Goal: Task Accomplishment & Management: Manage account settings

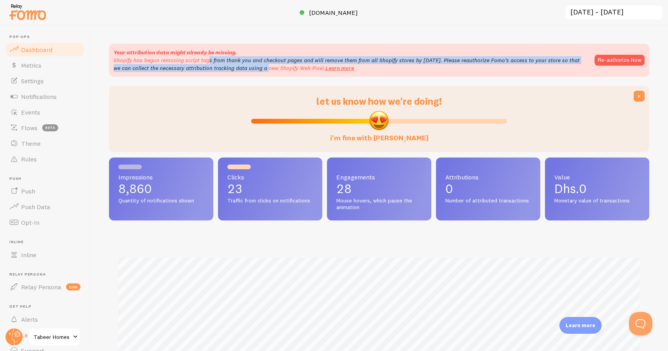
drag, startPoint x: 182, startPoint y: 57, endPoint x: 228, endPoint y: 65, distance: 46.4
click at [228, 65] on p "Shopify has begun removing script tags from thank you and checkout pages and wi…" at bounding box center [350, 64] width 473 height 16
click at [609, 59] on button "Re-authorize Now" at bounding box center [619, 60] width 50 height 11
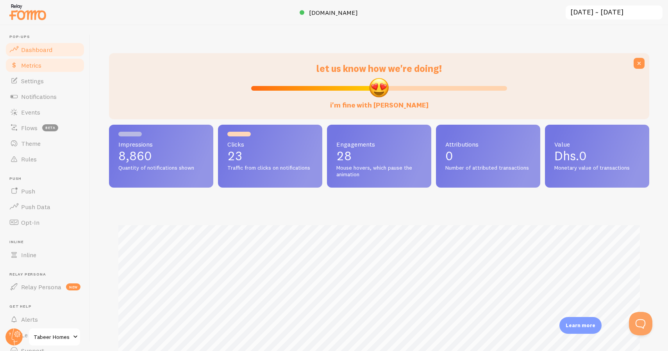
click at [67, 66] on link "Metrics" at bounding box center [45, 65] width 80 height 16
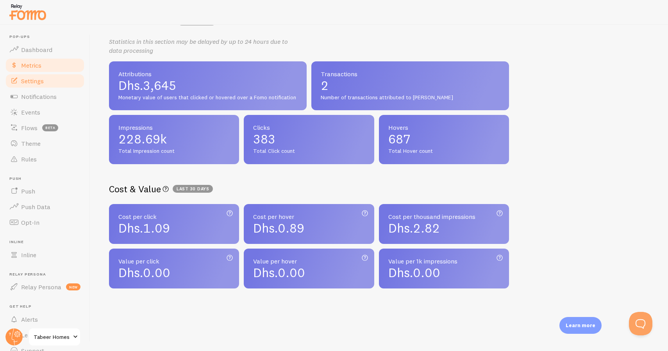
click at [51, 75] on link "Settings" at bounding box center [45, 81] width 80 height 16
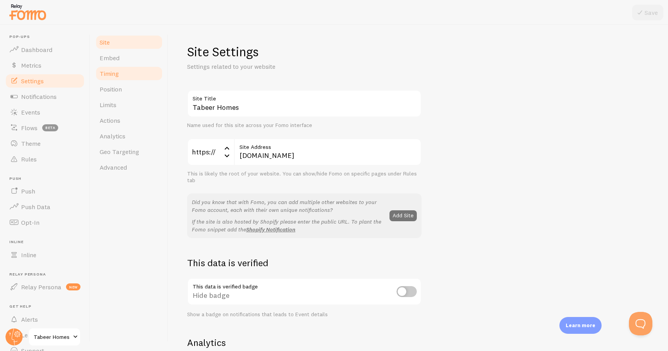
click at [136, 79] on link "Timing" at bounding box center [129, 74] width 68 height 16
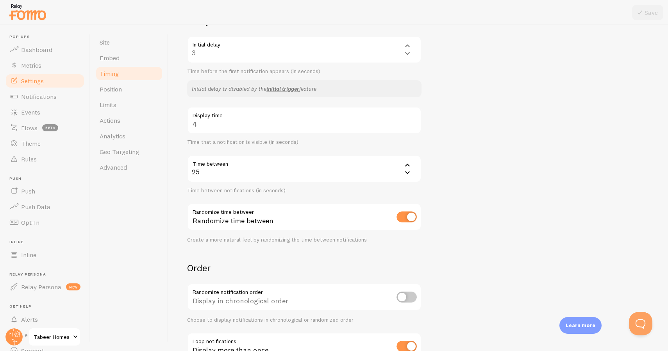
scroll to position [77, 0]
click at [15, 94] on span at bounding box center [13, 96] width 9 height 9
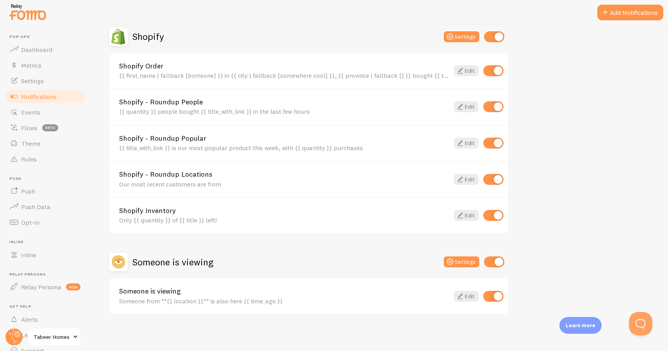
scroll to position [160, 0]
click at [50, 111] on link "Events" at bounding box center [45, 112] width 80 height 16
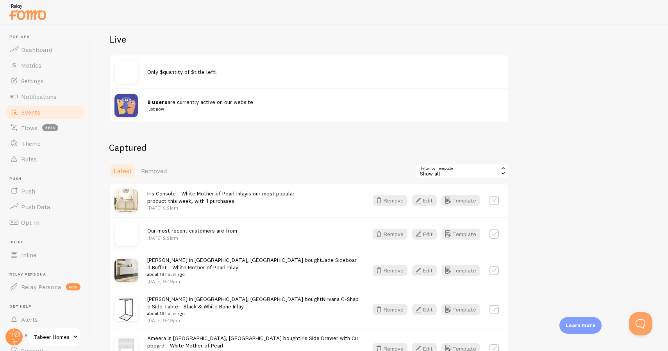
scroll to position [88, 0]
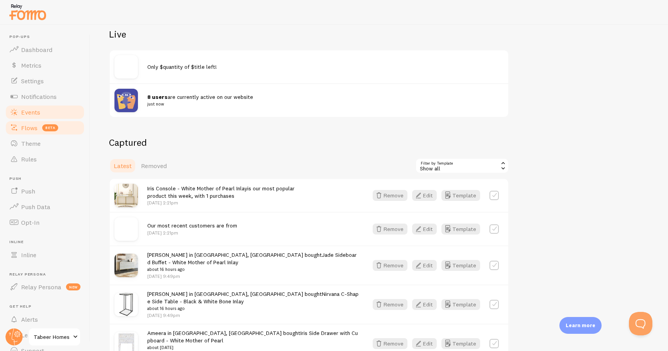
click at [71, 130] on link "Flows beta" at bounding box center [45, 128] width 80 height 16
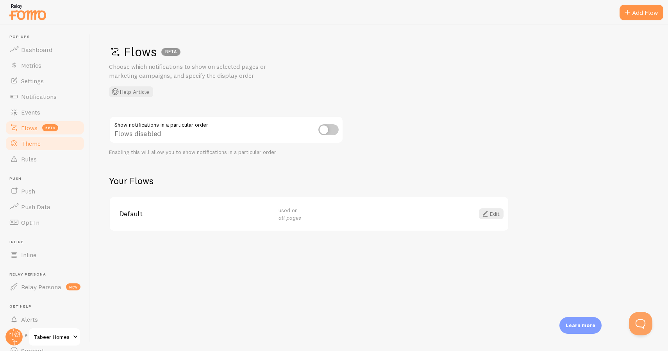
click at [69, 140] on link "Theme" at bounding box center [45, 144] width 80 height 16
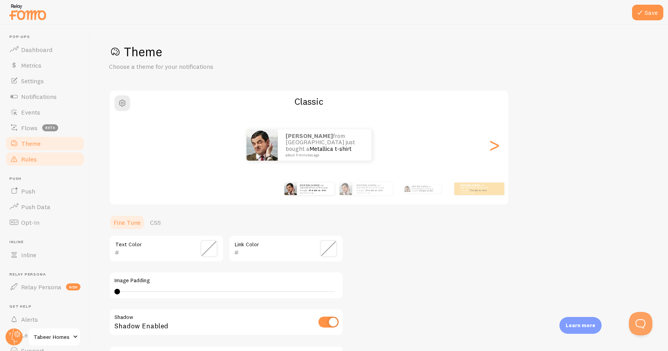
click at [66, 152] on link "Rules" at bounding box center [45, 159] width 80 height 16
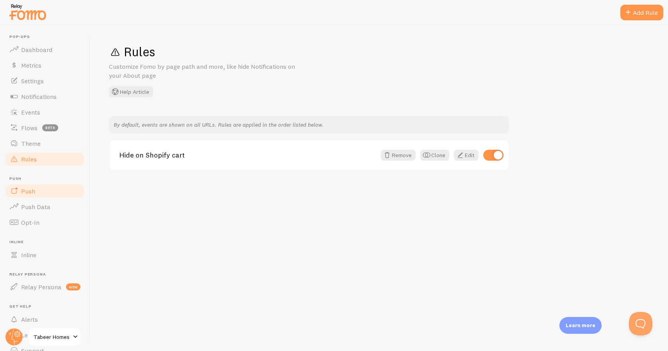
click at [41, 189] on link "Push" at bounding box center [45, 191] width 80 height 16
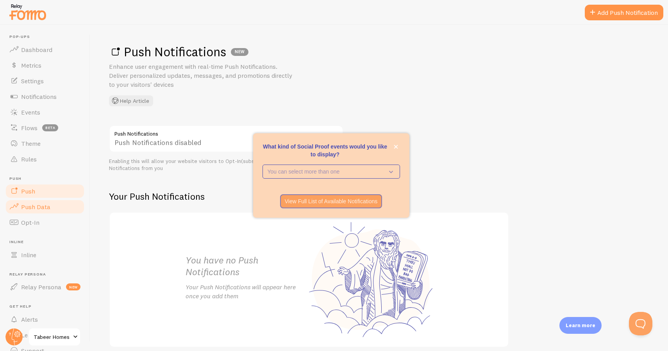
click at [45, 199] on link "Push Data" at bounding box center [45, 207] width 80 height 16
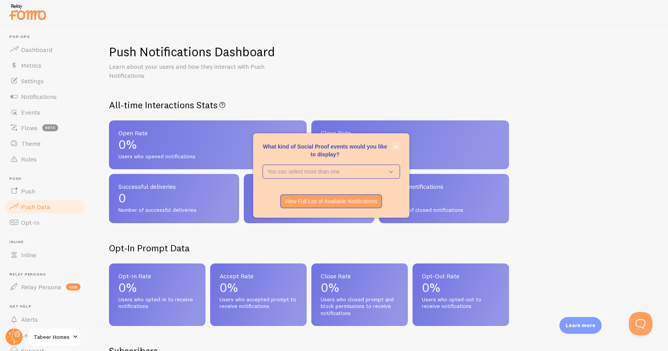
click at [396, 151] on button "close," at bounding box center [396, 147] width 8 height 8
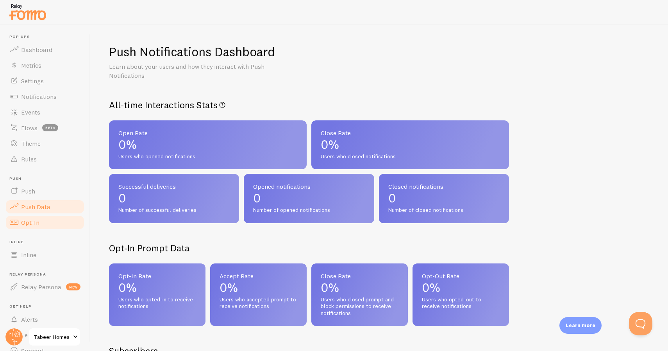
click at [78, 219] on link "Opt-In" at bounding box center [45, 222] width 80 height 16
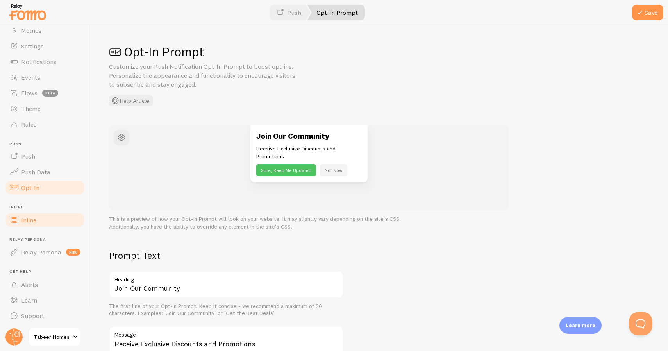
scroll to position [34, 0]
click at [58, 223] on link "Inline" at bounding box center [45, 220] width 80 height 16
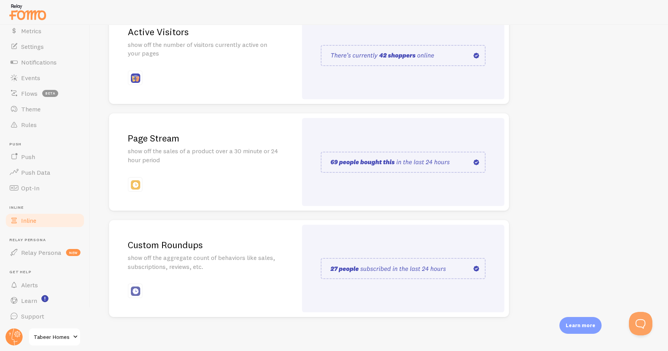
scroll to position [118, 0]
click at [59, 256] on link "Relay Persona new" at bounding box center [45, 253] width 80 height 16
